Goal: Check status: Check status

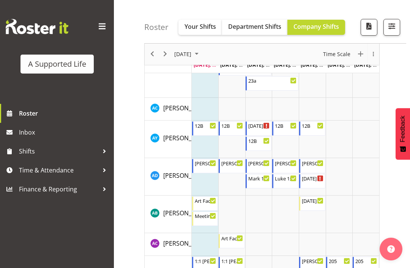
scroll to position [403, 0]
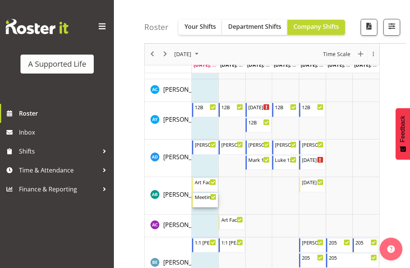
click at [212, 200] on div "Meeting with [PERSON_NAME] 12:30 PM - 2:30 PM" at bounding box center [205, 200] width 26 height 14
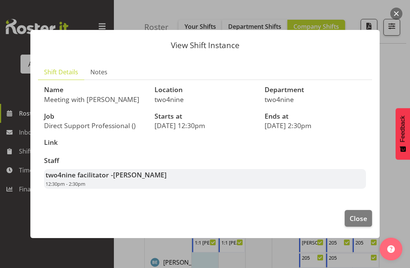
click at [358, 224] on span "Close" at bounding box center [358, 219] width 17 height 10
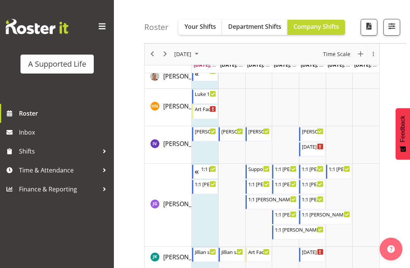
scroll to position [1688, 0]
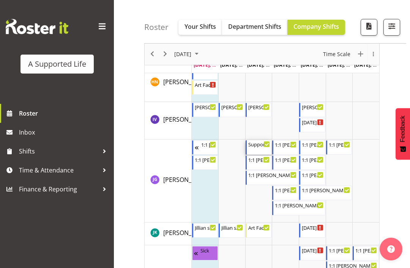
click at [267, 144] on icon "Timeline Week of August 11, 2025" at bounding box center [267, 145] width 4 height 4
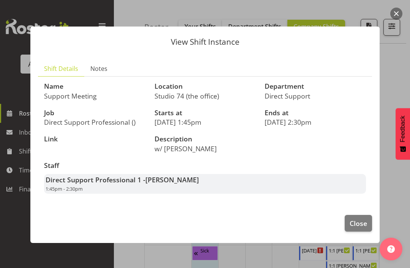
click at [365, 229] on span "Close" at bounding box center [358, 224] width 17 height 10
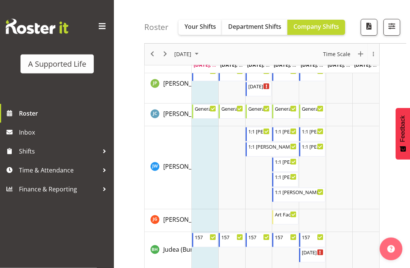
scroll to position [2008, 0]
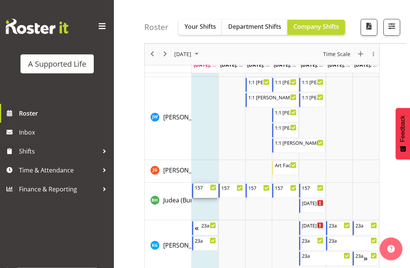
click at [204, 186] on div "157" at bounding box center [206, 188] width 22 height 8
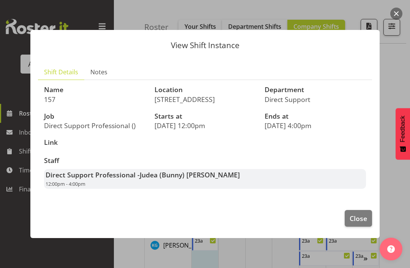
click at [362, 224] on span "Close" at bounding box center [358, 219] width 17 height 10
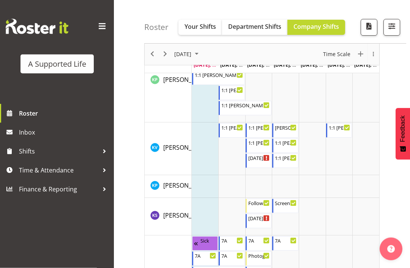
scroll to position [2241, 0]
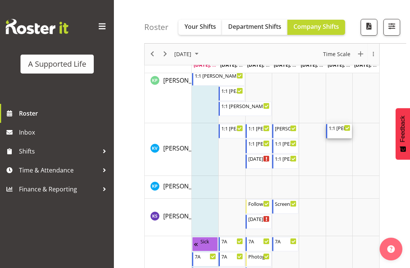
click at [336, 132] on div "1:1 [PERSON_NAME] P Support 12:00 PM - 4:00 PM" at bounding box center [340, 131] width 22 height 14
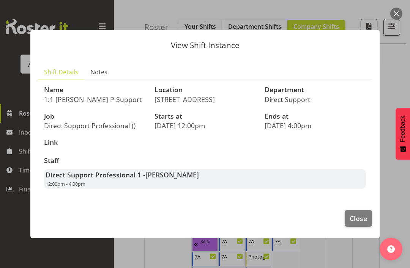
click at [357, 224] on span "Close" at bounding box center [358, 219] width 17 height 10
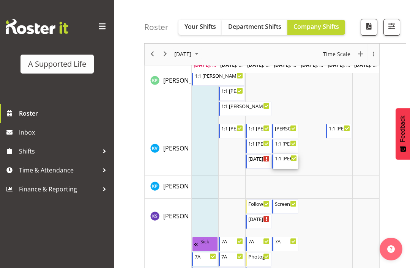
click at [291, 161] on div "1:1 [PERSON_NAME] 5:00 PM - 8:00 PM" at bounding box center [285, 162] width 26 height 14
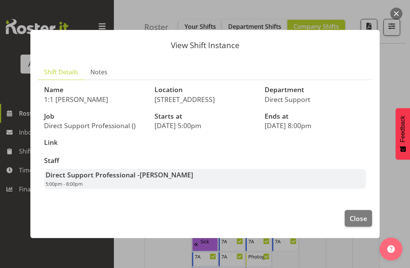
click at [362, 224] on span "Close" at bounding box center [358, 219] width 17 height 10
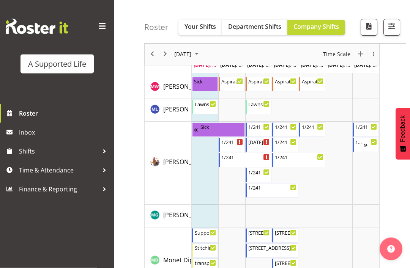
scroll to position [2807, 0]
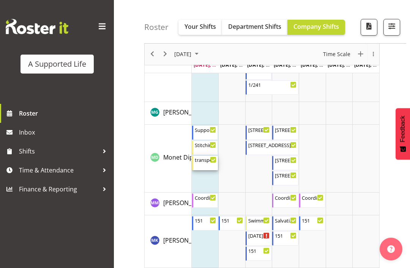
click at [210, 165] on div "transport support 249 4:00 PM - 4:30 PM" at bounding box center [206, 163] width 22 height 14
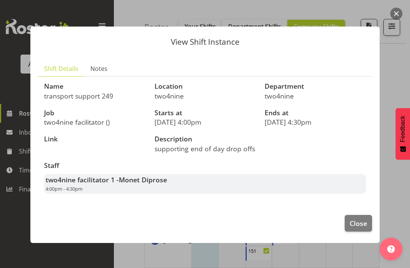
click at [355, 227] on button "Close" at bounding box center [358, 223] width 27 height 17
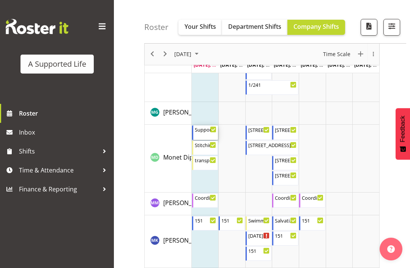
click at [206, 132] on div "Supporting [PERSON_NAME] @ 23a" at bounding box center [206, 130] width 22 height 8
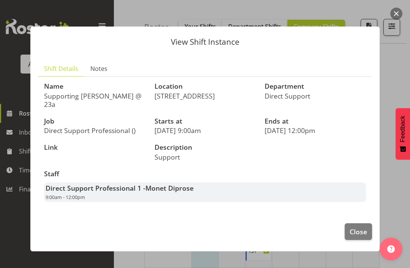
click at [359, 233] on span "Close" at bounding box center [358, 232] width 17 height 10
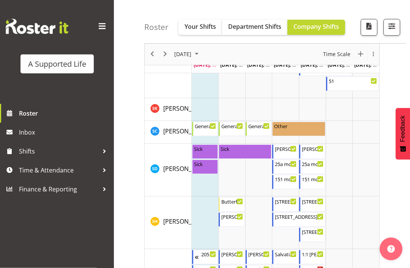
scroll to position [3658, 0]
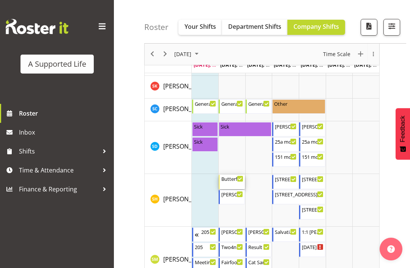
click at [235, 184] on div "Butterfly House 8:30 AM - 1:00 PM" at bounding box center [232, 182] width 22 height 14
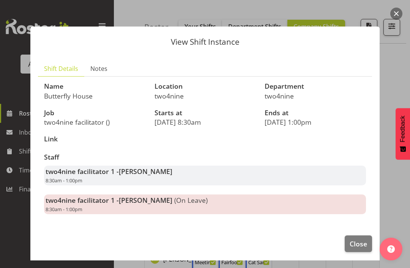
click at [357, 245] on span "Close" at bounding box center [358, 244] width 17 height 10
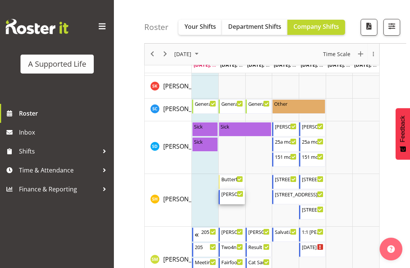
click at [235, 200] on div "[PERSON_NAME] day supports 1:00 PM - 4:00 PM" at bounding box center [232, 197] width 22 height 14
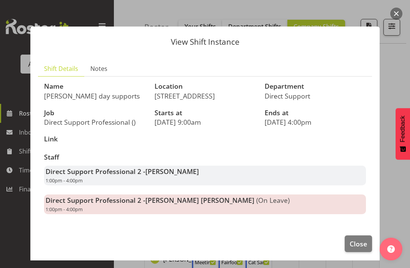
click at [358, 246] on span "Close" at bounding box center [358, 244] width 17 height 10
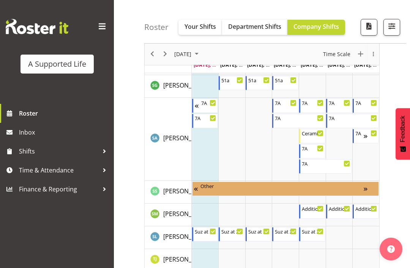
scroll to position [3890, 0]
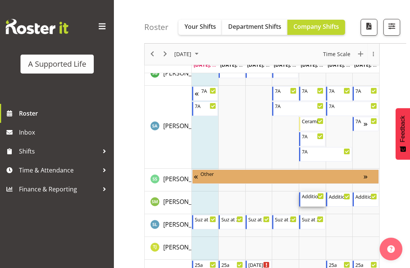
click at [316, 201] on div "Additional [PERSON_NAME] support 11:00 AM - 4:00 PM" at bounding box center [313, 200] width 22 height 14
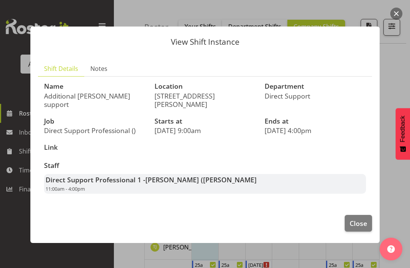
click at [359, 226] on span "Close" at bounding box center [358, 224] width 17 height 10
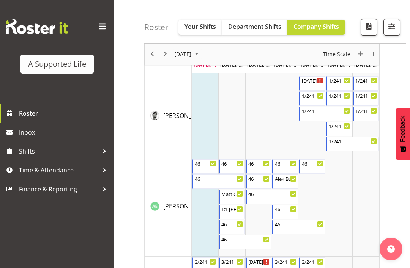
scroll to position [0, 0]
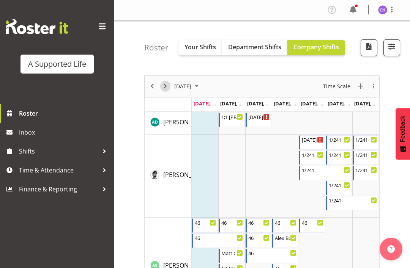
click at [166, 90] on span "Next" at bounding box center [165, 86] width 9 height 9
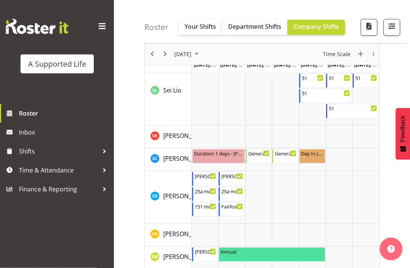
scroll to position [3564, 0]
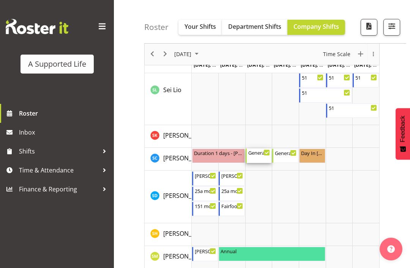
click at [262, 154] on div "General Manager of Operations (FC, SL)" at bounding box center [259, 153] width 22 height 8
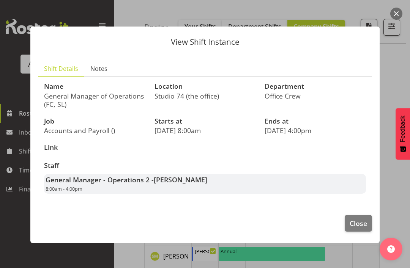
click at [359, 229] on span "Close" at bounding box center [358, 224] width 17 height 10
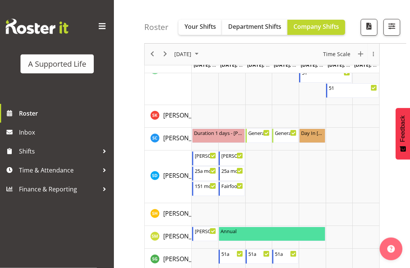
scroll to position [3581, 0]
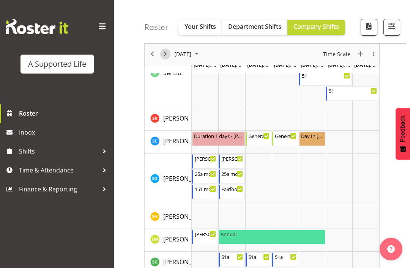
click at [167, 58] on span "Next" at bounding box center [165, 54] width 9 height 9
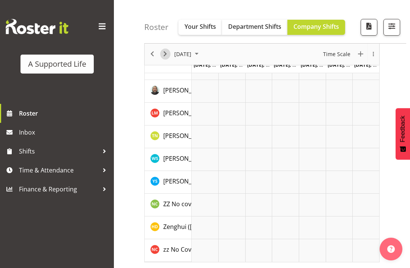
scroll to position [81, 0]
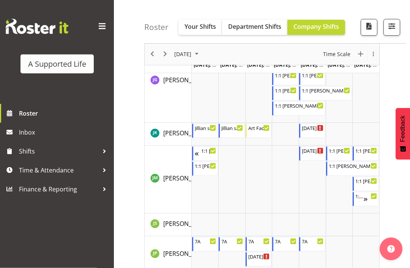
scroll to position [1850, 0]
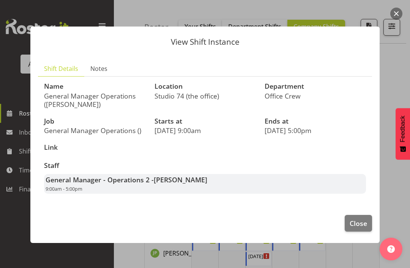
click at [363, 229] on span "Close" at bounding box center [358, 224] width 17 height 10
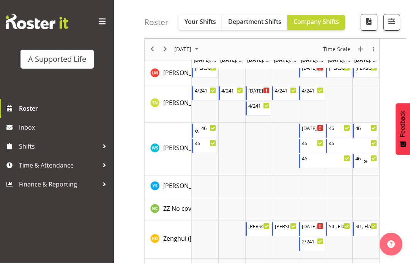
scroll to position [3803, 0]
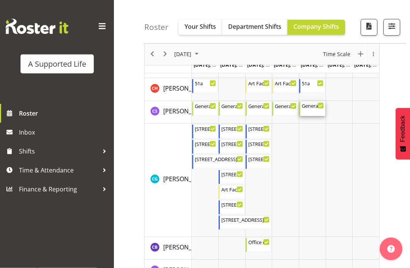
click at [311, 112] on div "General Manager Operation (Chloe) 8:30 AM - 5:00 PM" at bounding box center [313, 109] width 22 height 14
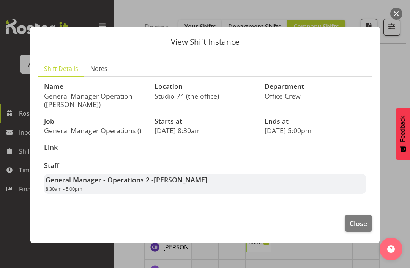
click at [357, 219] on span "Close" at bounding box center [358, 224] width 17 height 10
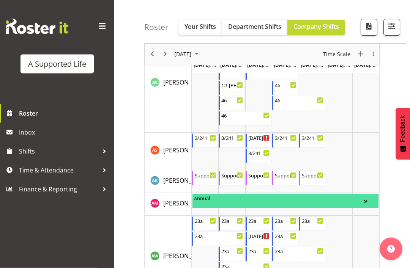
scroll to position [0, 0]
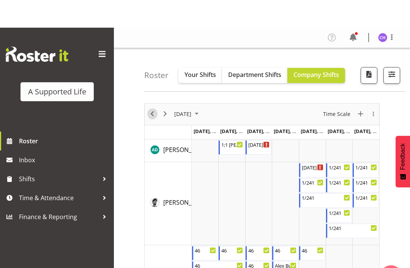
click at [148, 88] on span "Previous" at bounding box center [152, 86] width 9 height 9
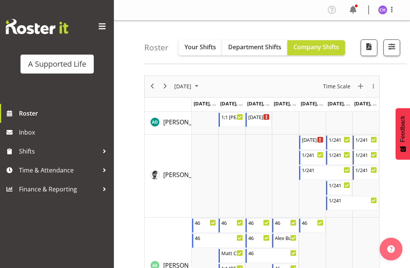
click at [157, 83] on div "previous period" at bounding box center [152, 86] width 13 height 21
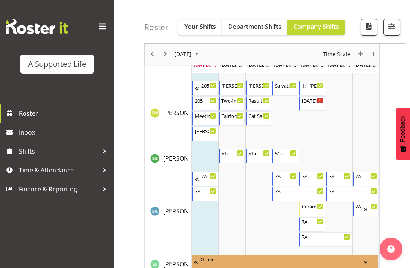
scroll to position [2174, 0]
